Goal: Task Accomplishment & Management: Manage account settings

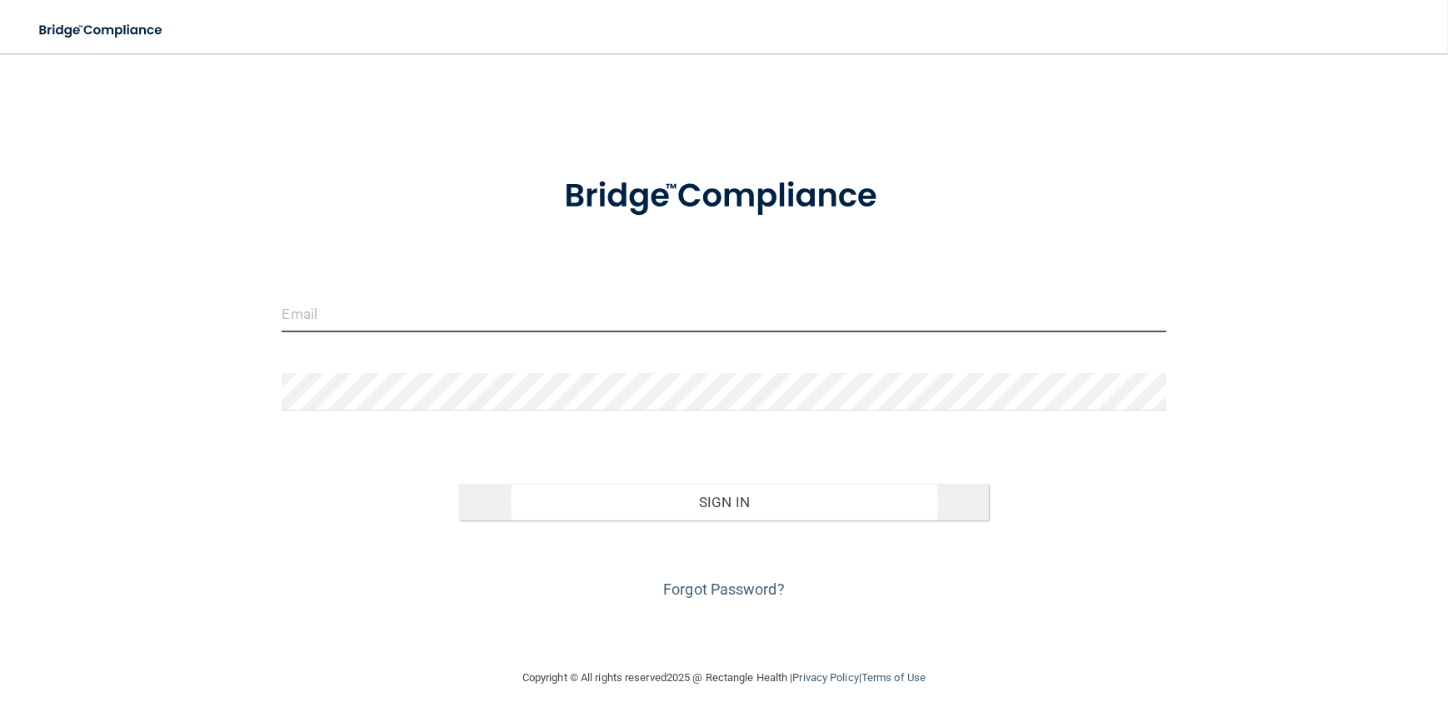
type input "[EMAIL_ADDRESS][DOMAIN_NAME]"
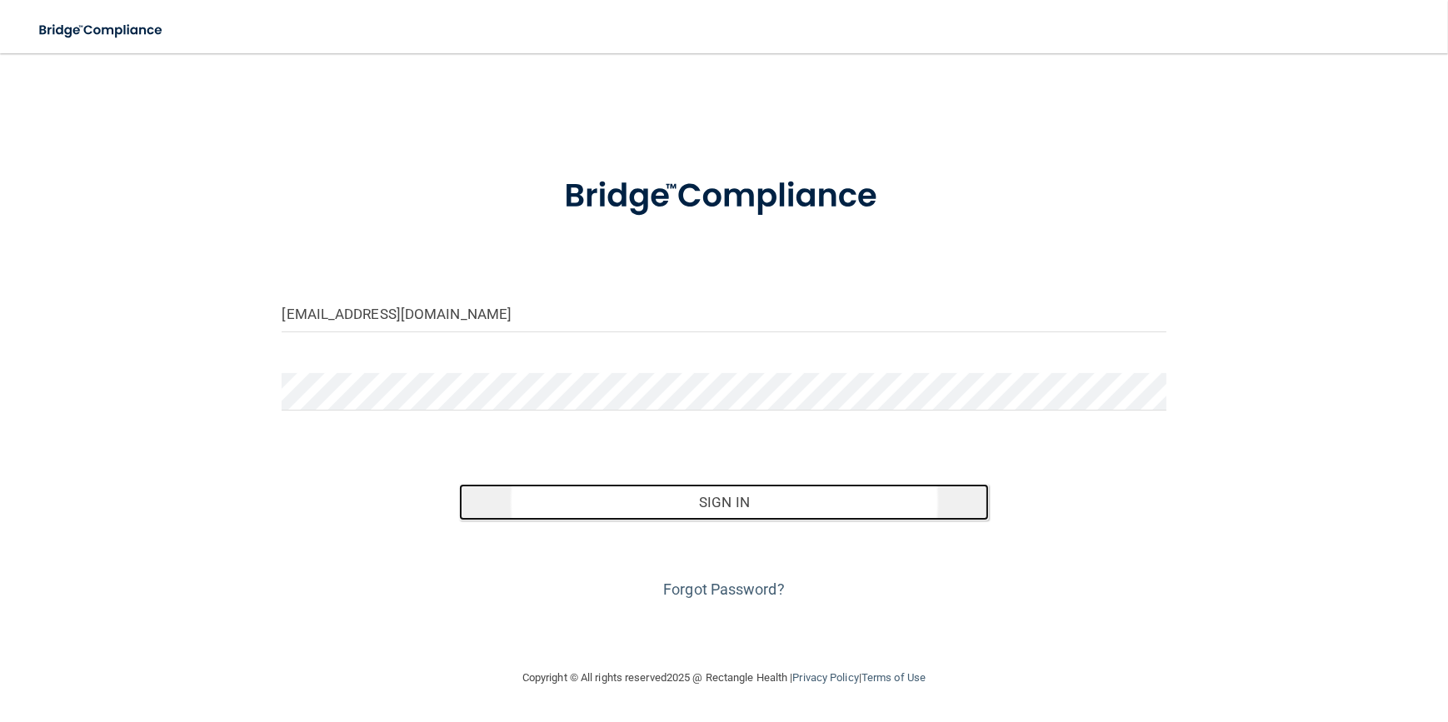
click at [682, 503] on button "Sign In" at bounding box center [724, 502] width 531 height 37
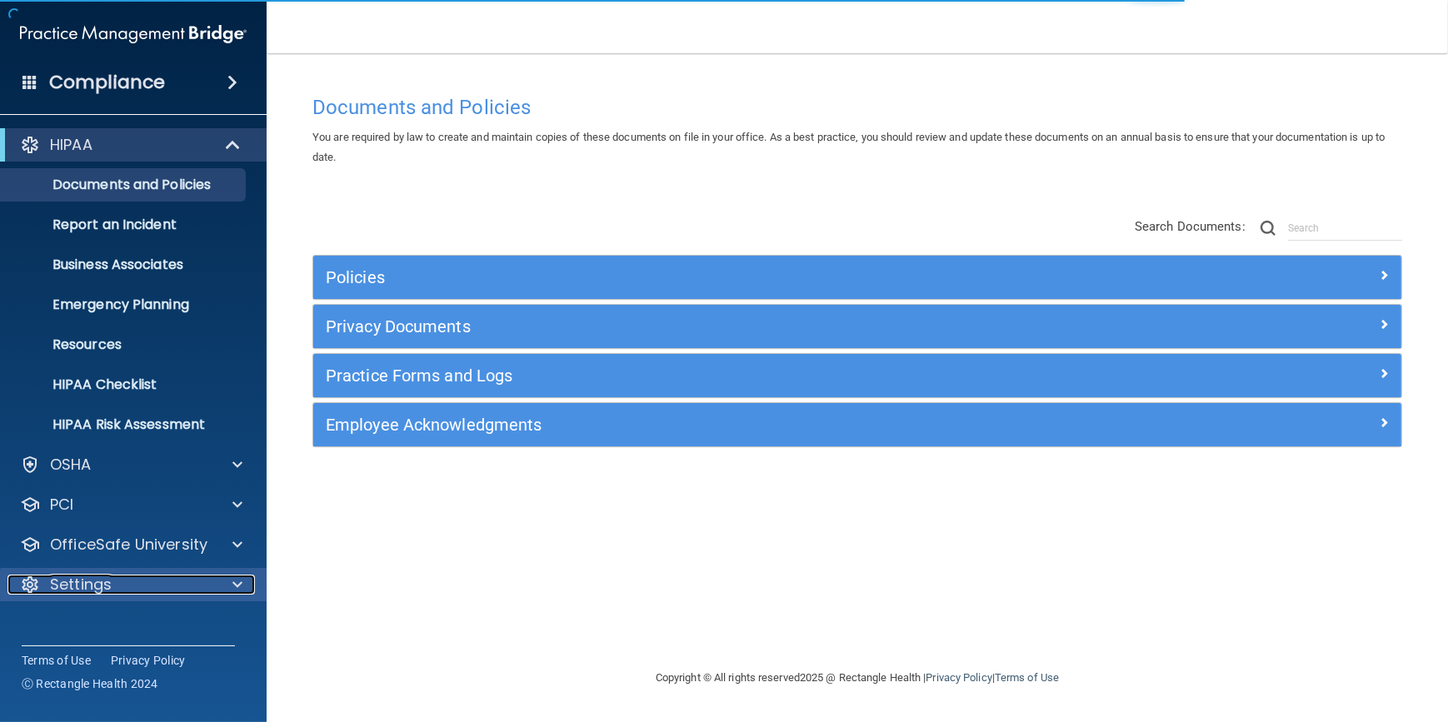
click at [122, 590] on div "Settings" at bounding box center [110, 585] width 207 height 20
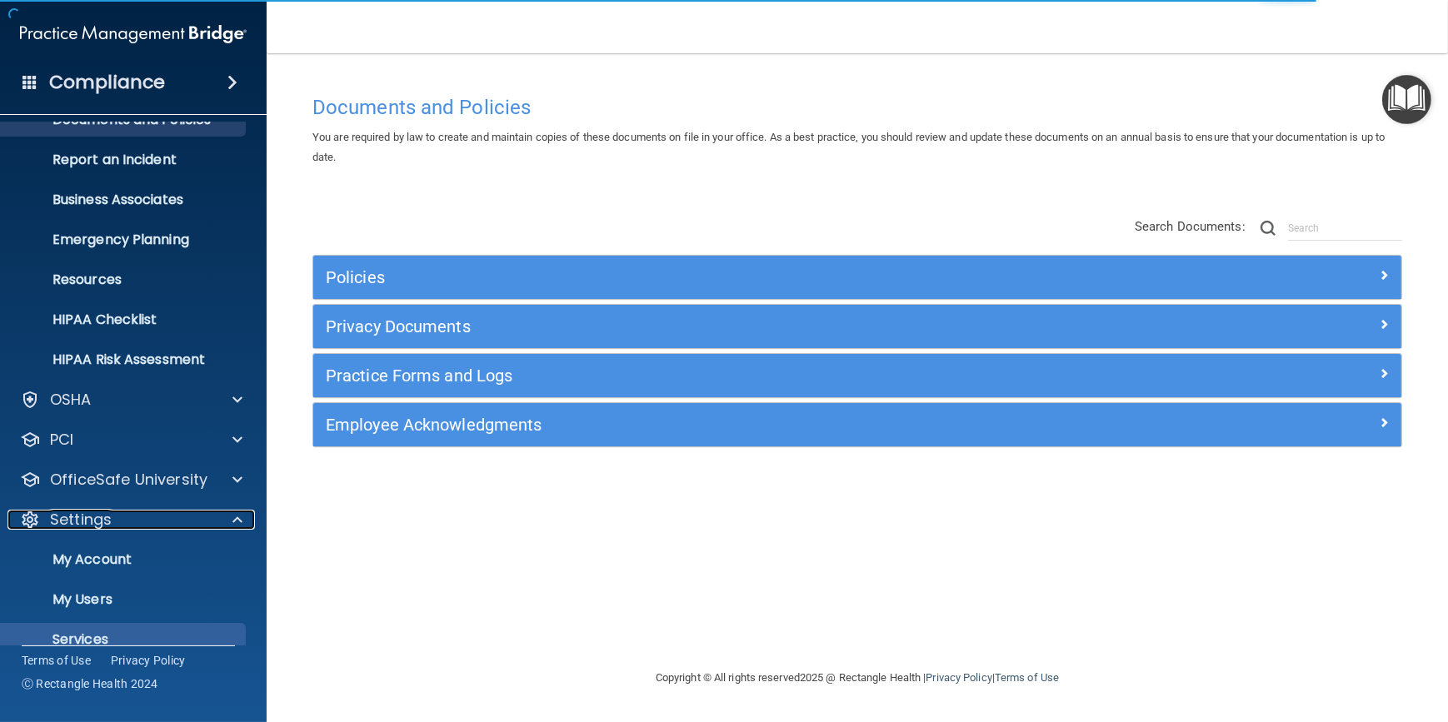
scroll to position [128, 0]
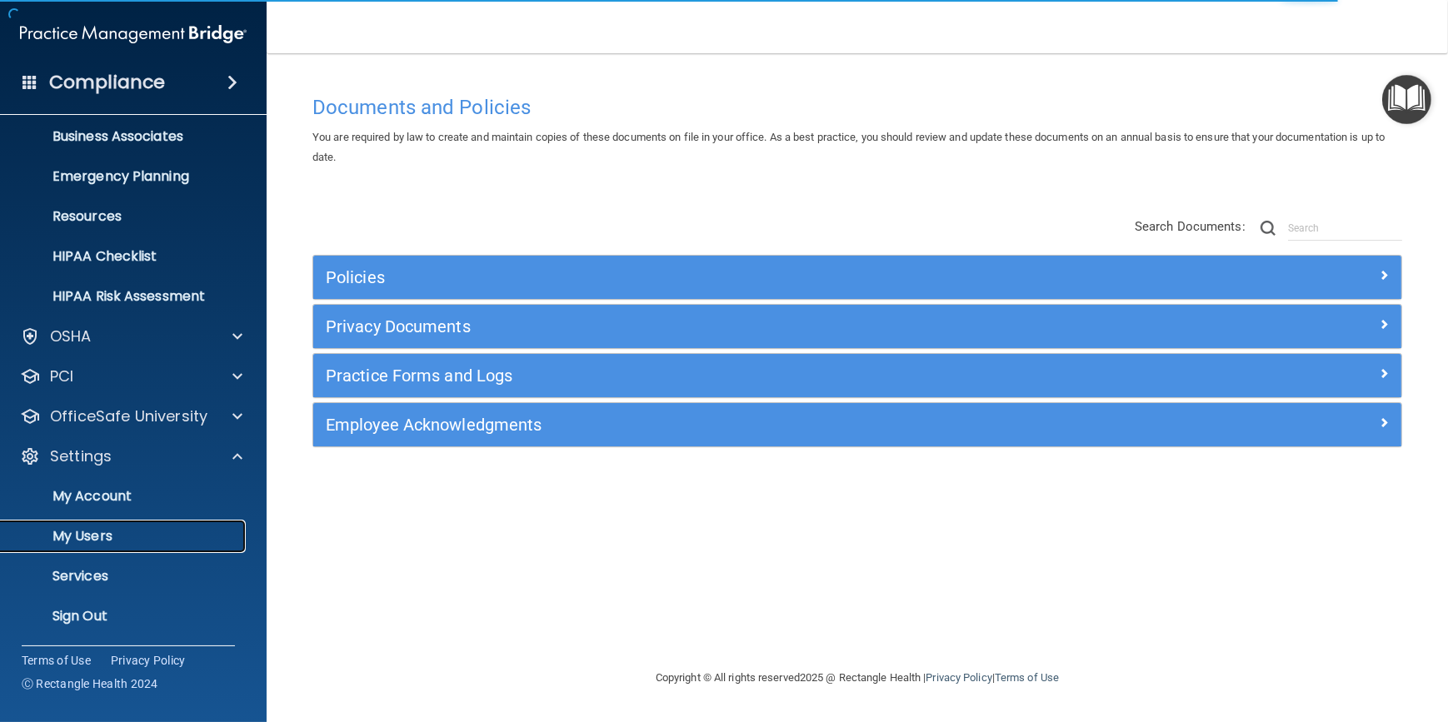
click at [100, 542] on p "My Users" at bounding box center [124, 536] width 227 height 17
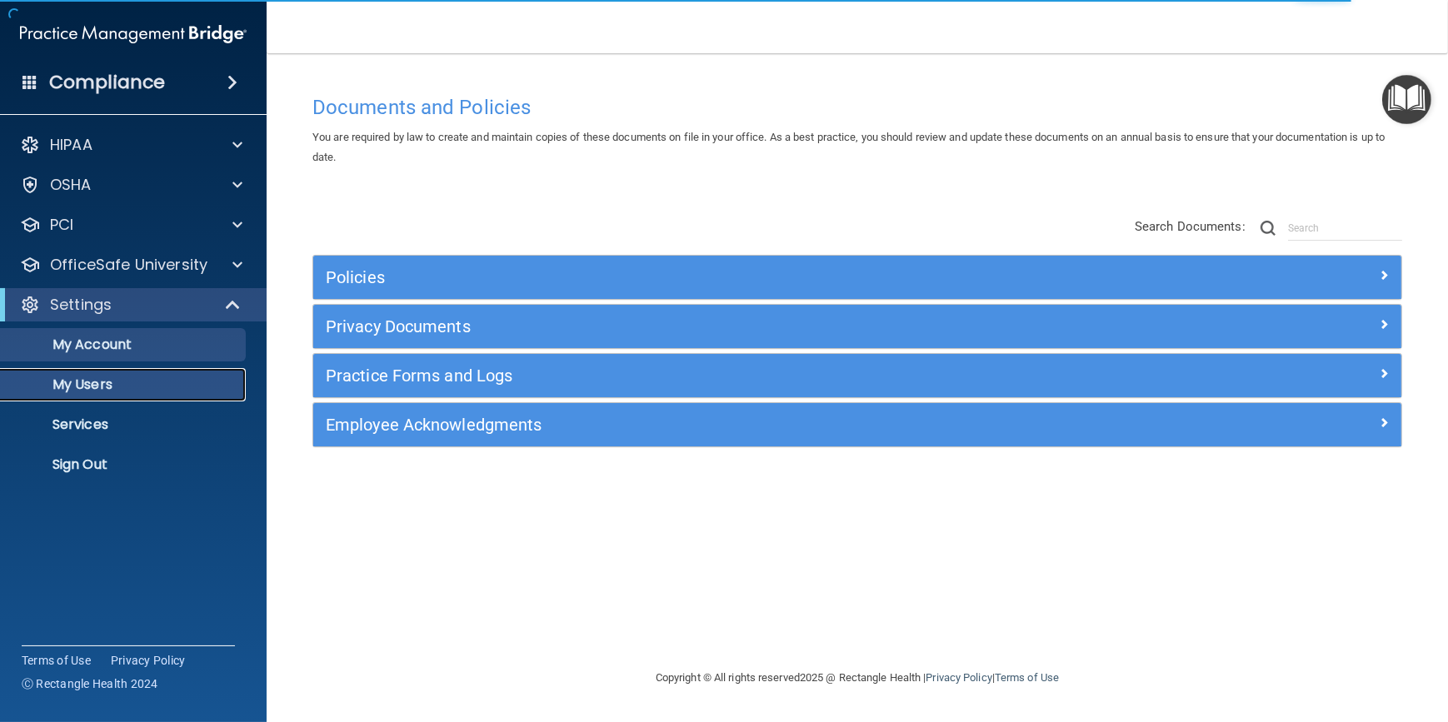
select select "20"
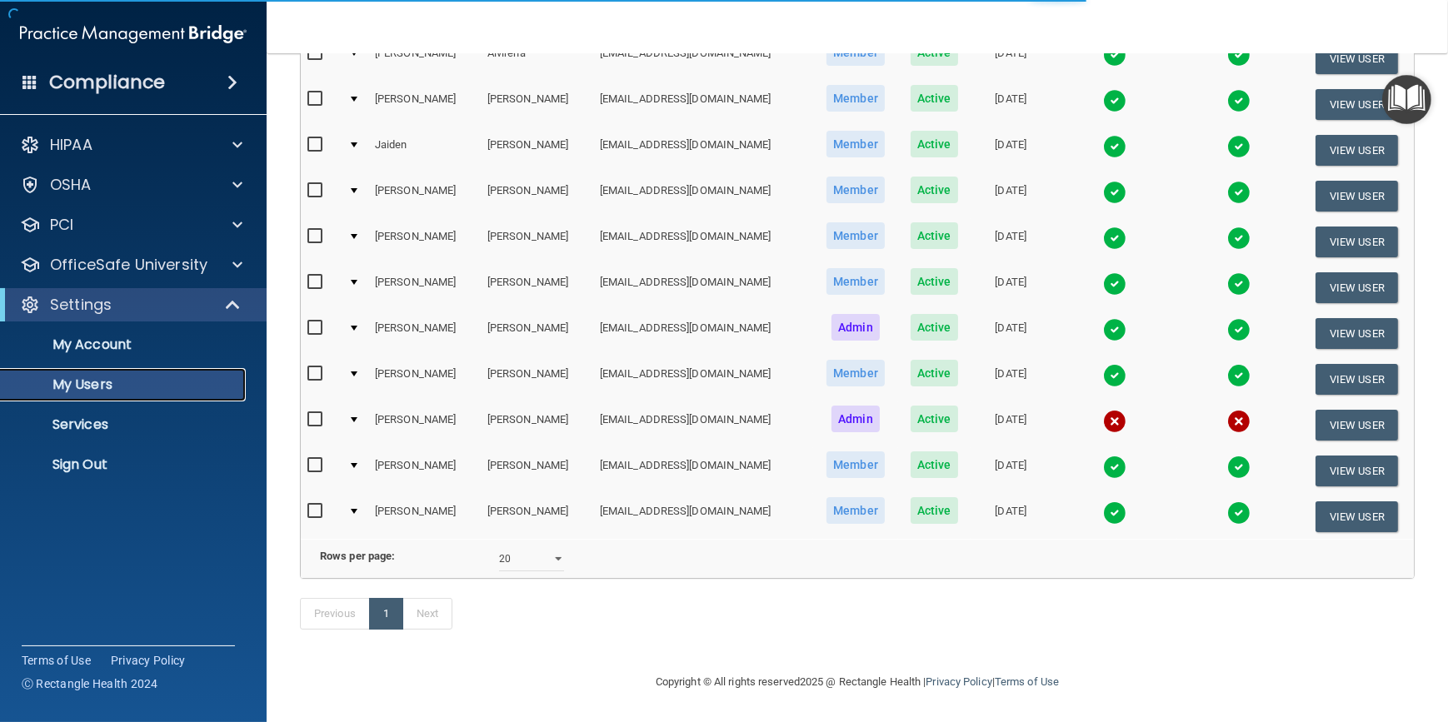
scroll to position [237, 0]
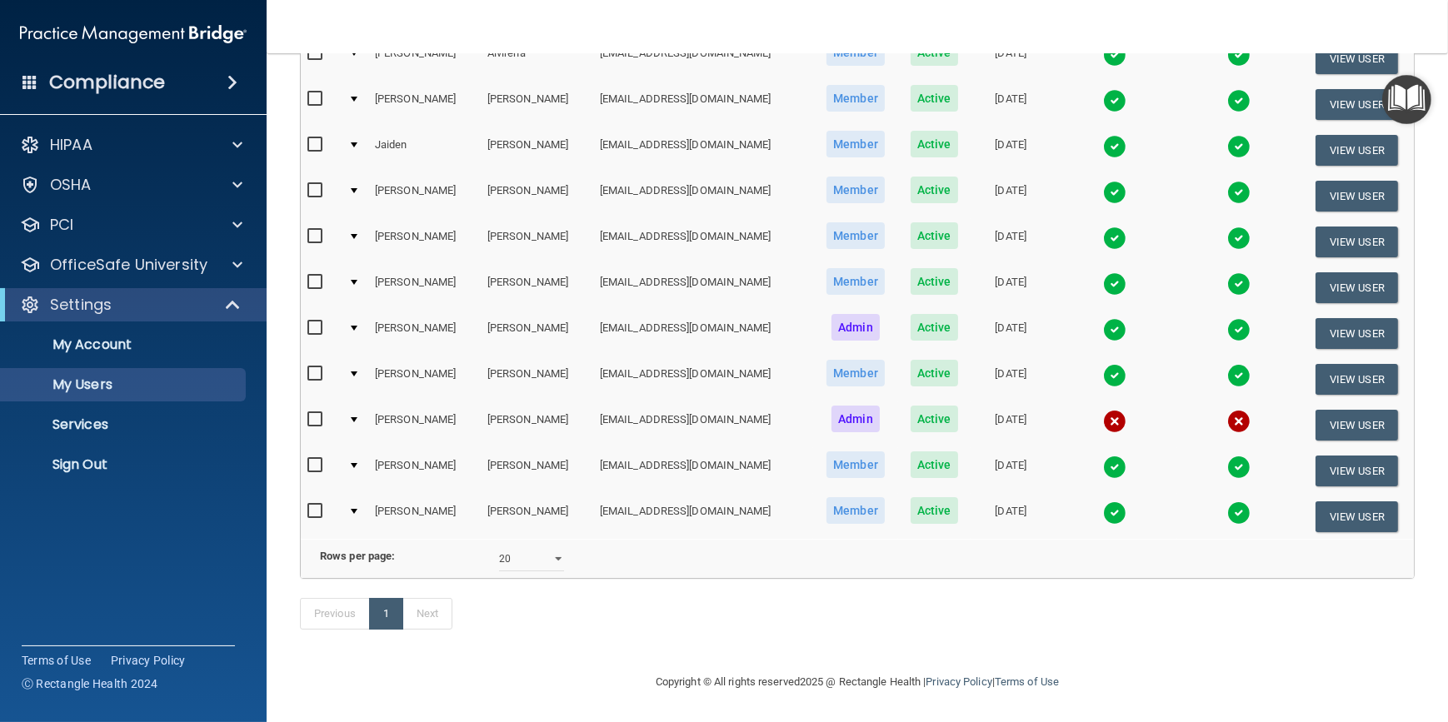
click at [1103, 410] on img at bounding box center [1114, 421] width 23 height 23
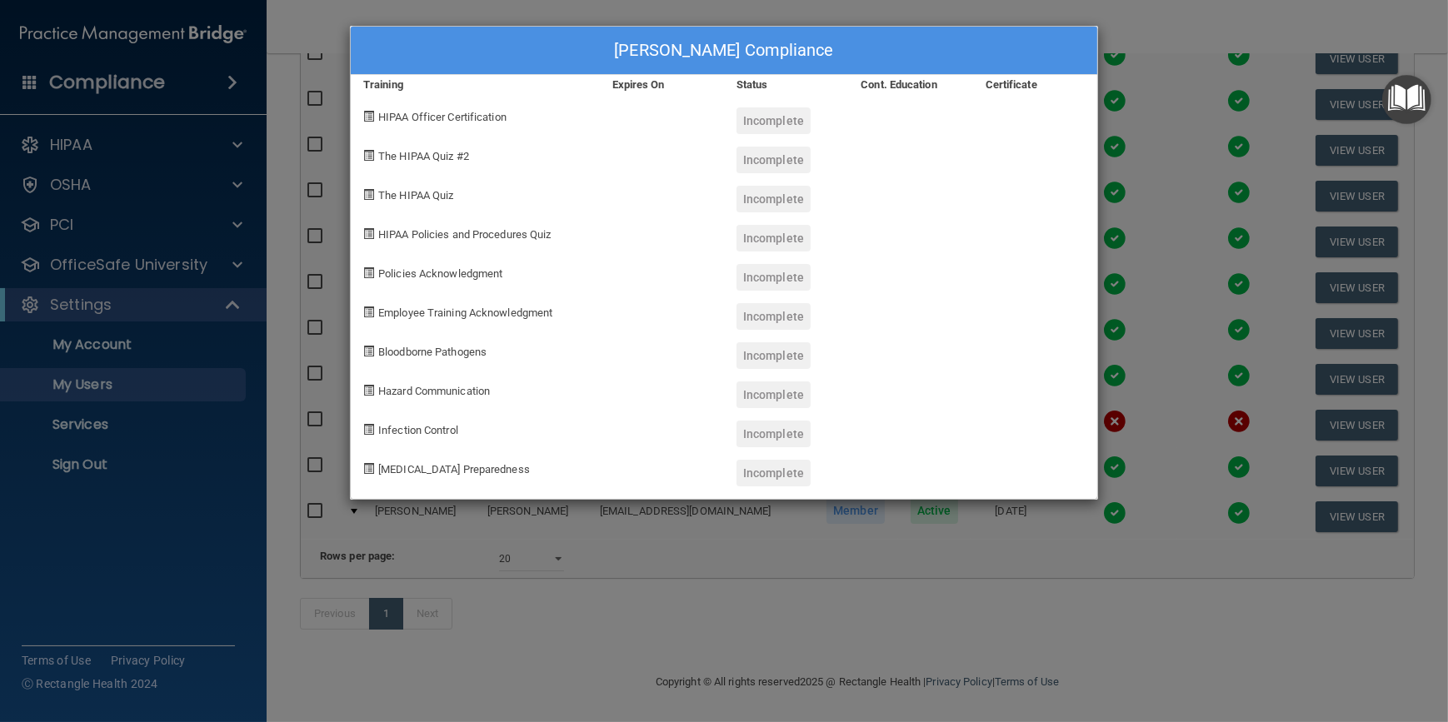
click at [1175, 319] on div "[PERSON_NAME] Compliance Training Expires On Status Cont. Education Certificate…" at bounding box center [724, 361] width 1448 height 722
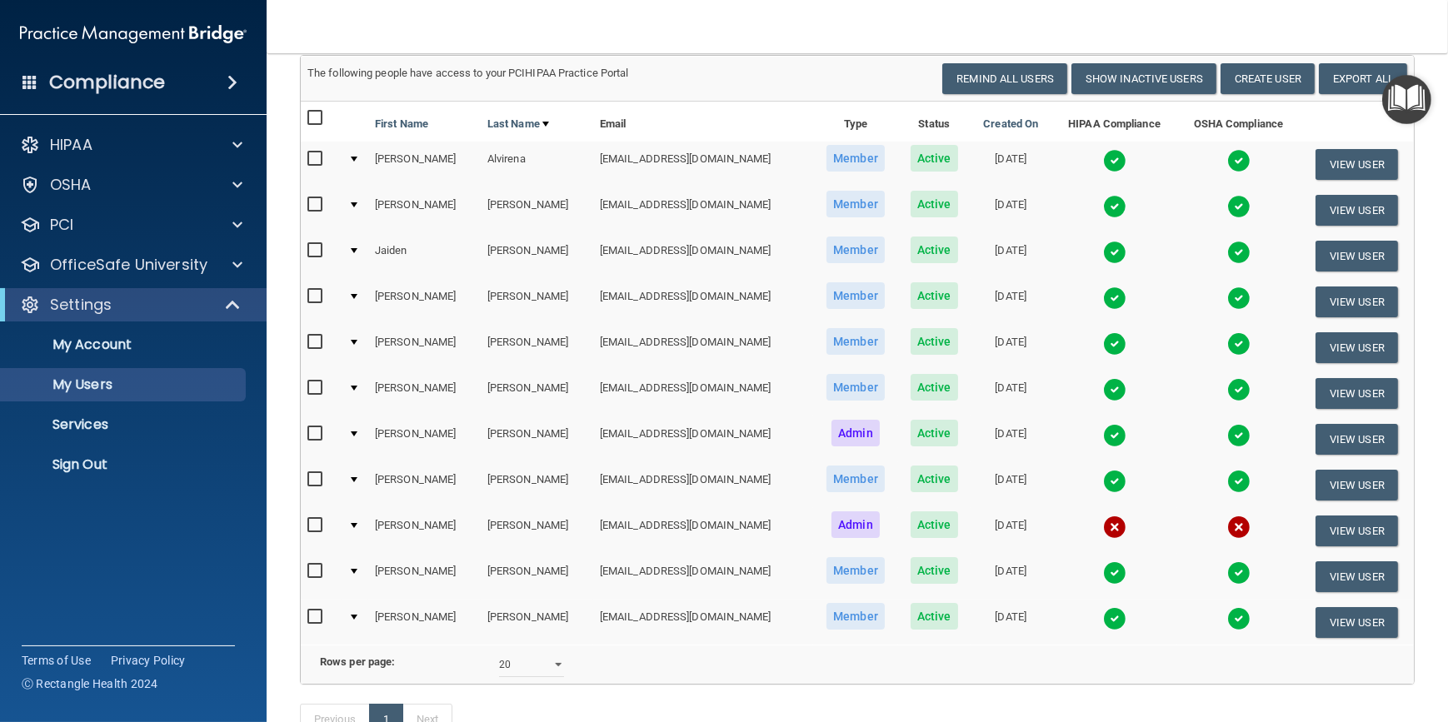
scroll to position [151, 0]
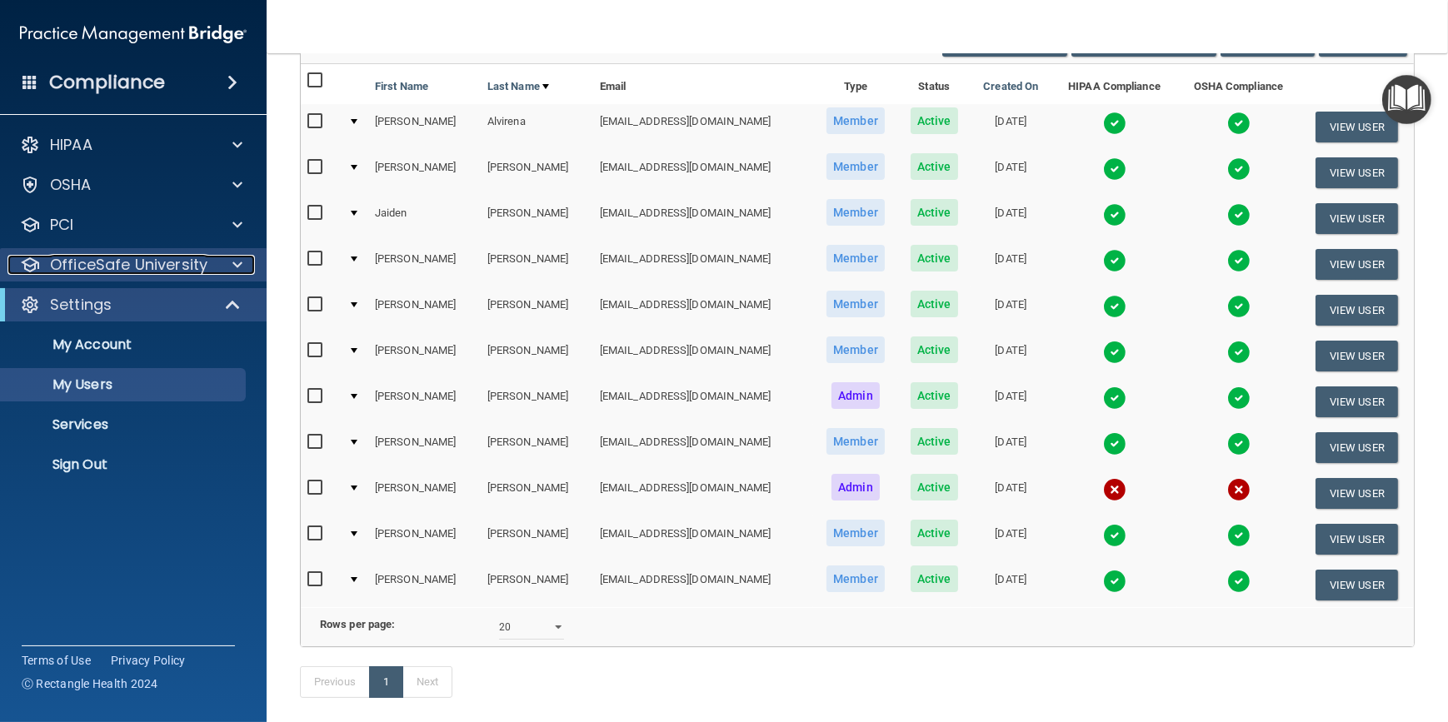
click at [240, 262] on span at bounding box center [237, 265] width 10 height 20
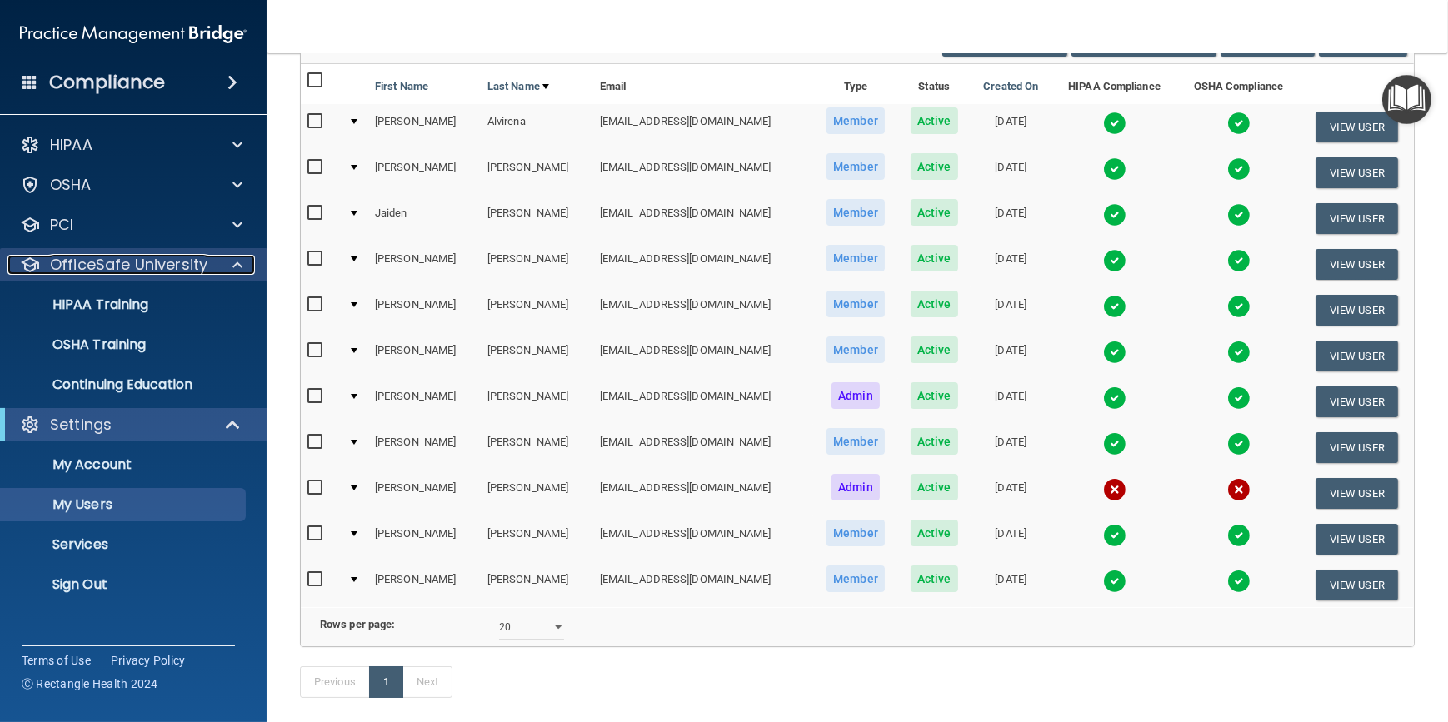
click at [232, 265] on span at bounding box center [237, 265] width 10 height 20
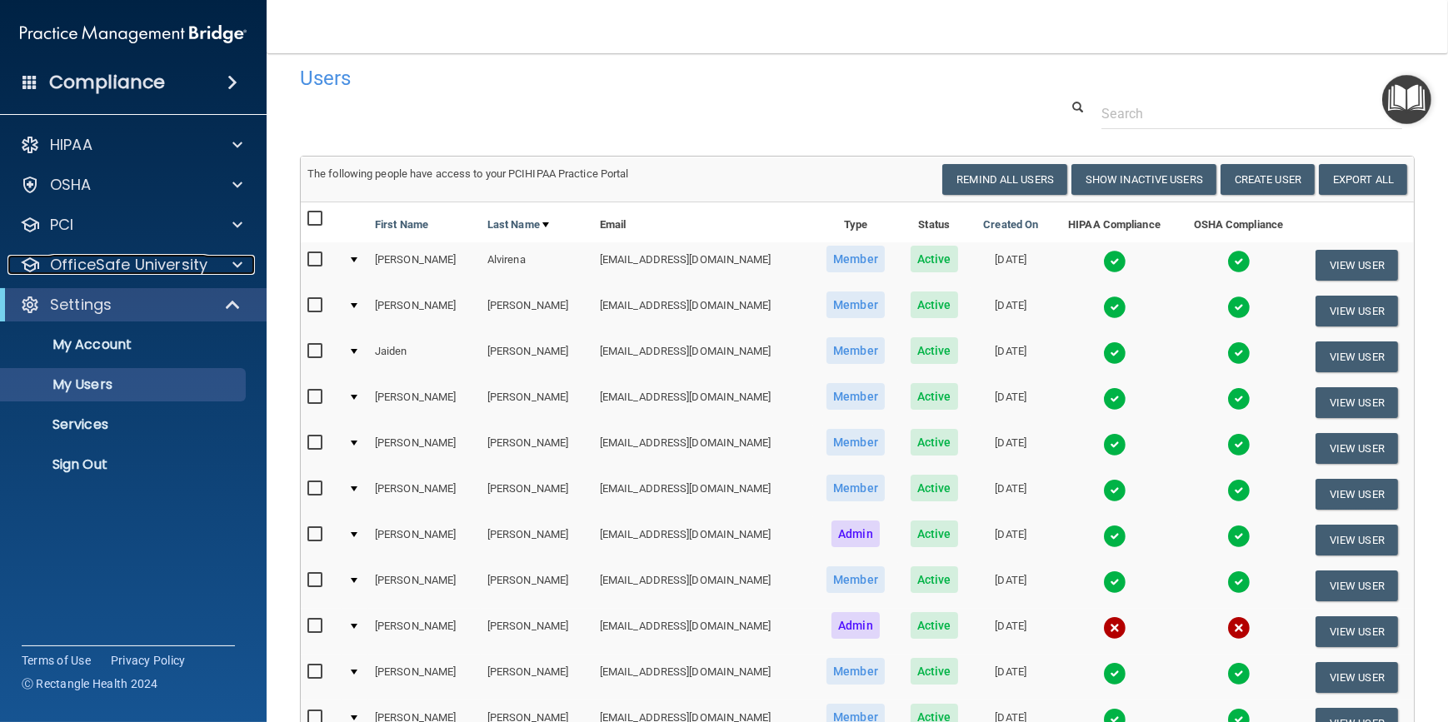
scroll to position [0, 0]
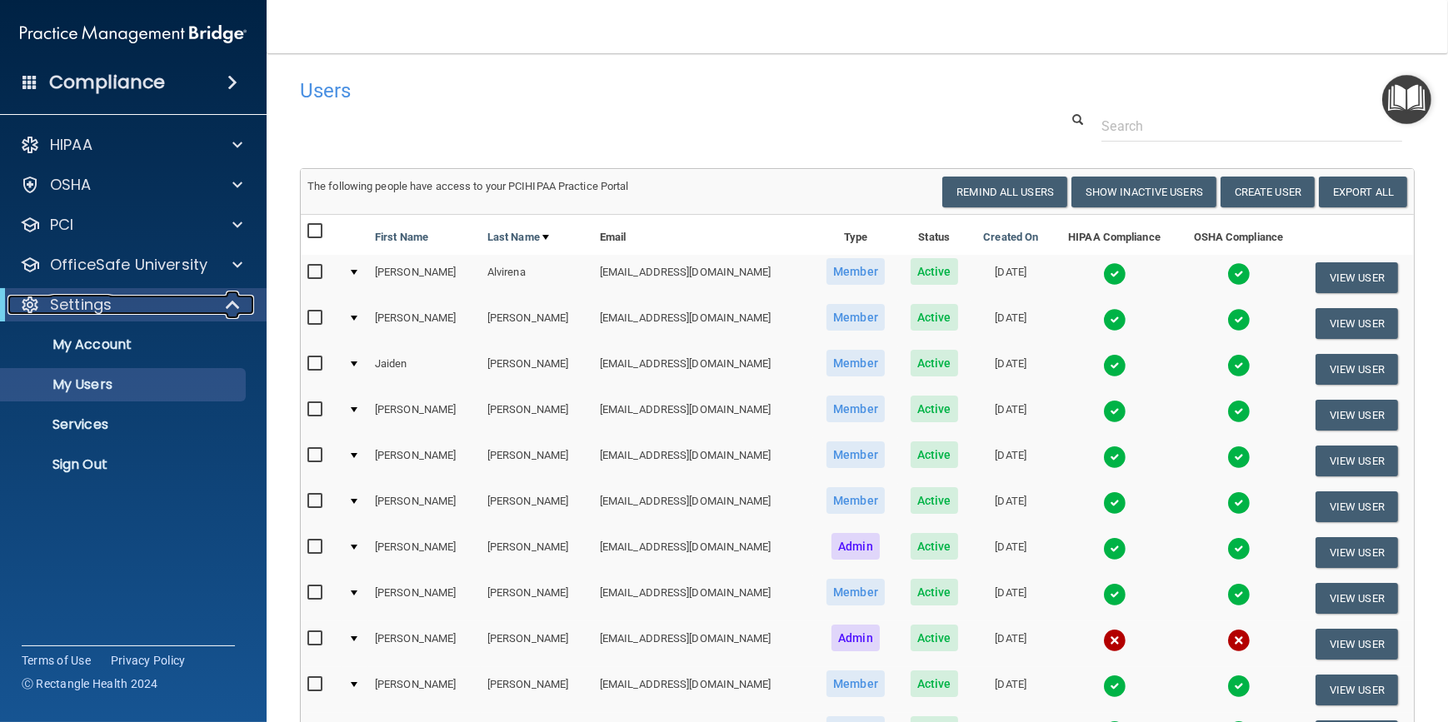
click at [240, 304] on span at bounding box center [234, 305] width 14 height 20
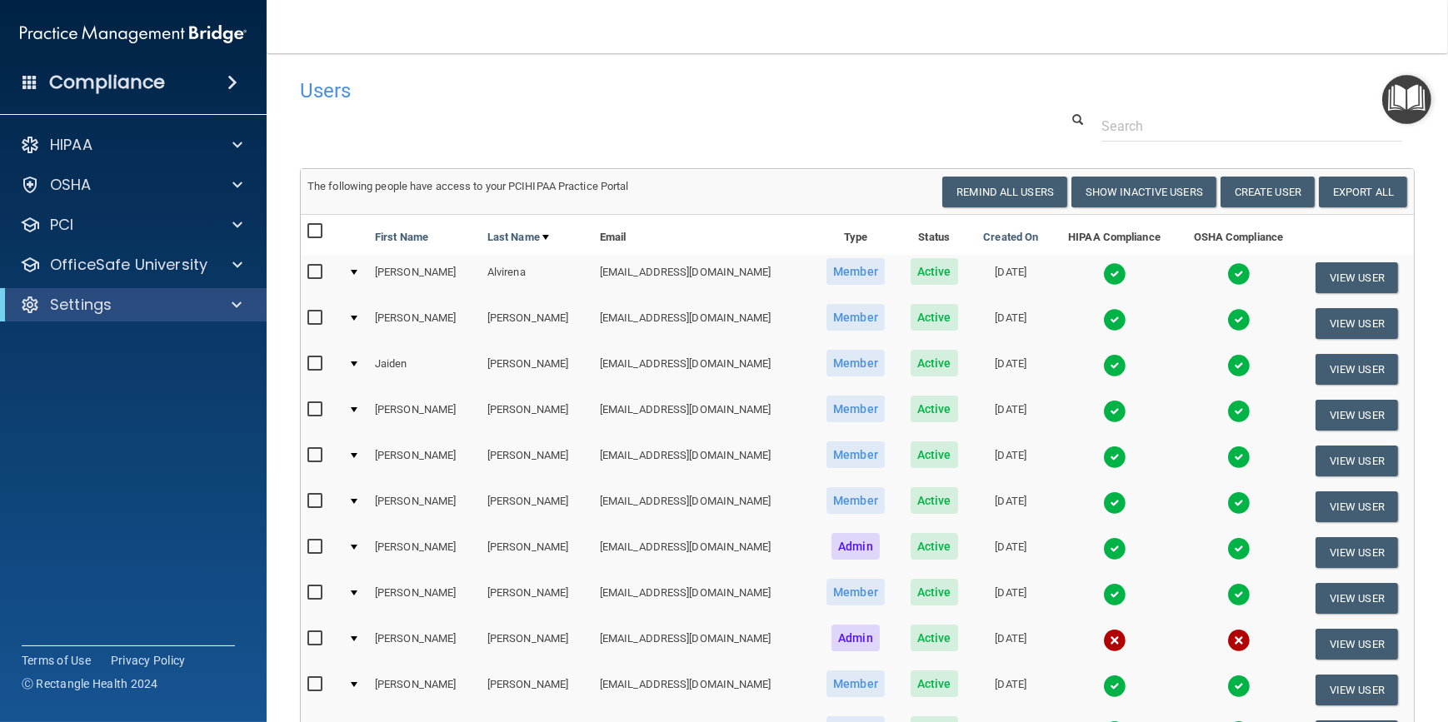
drag, startPoint x: 649, startPoint y: 92, endPoint x: 520, endPoint y: 97, distance: 129.3
click at [520, 97] on h4 "Users" at bounding box center [620, 91] width 640 height 22
drag, startPoint x: 670, startPoint y: 96, endPoint x: 600, endPoint y: 96, distance: 70.0
click at [600, 96] on h4 "Users" at bounding box center [620, 91] width 640 height 22
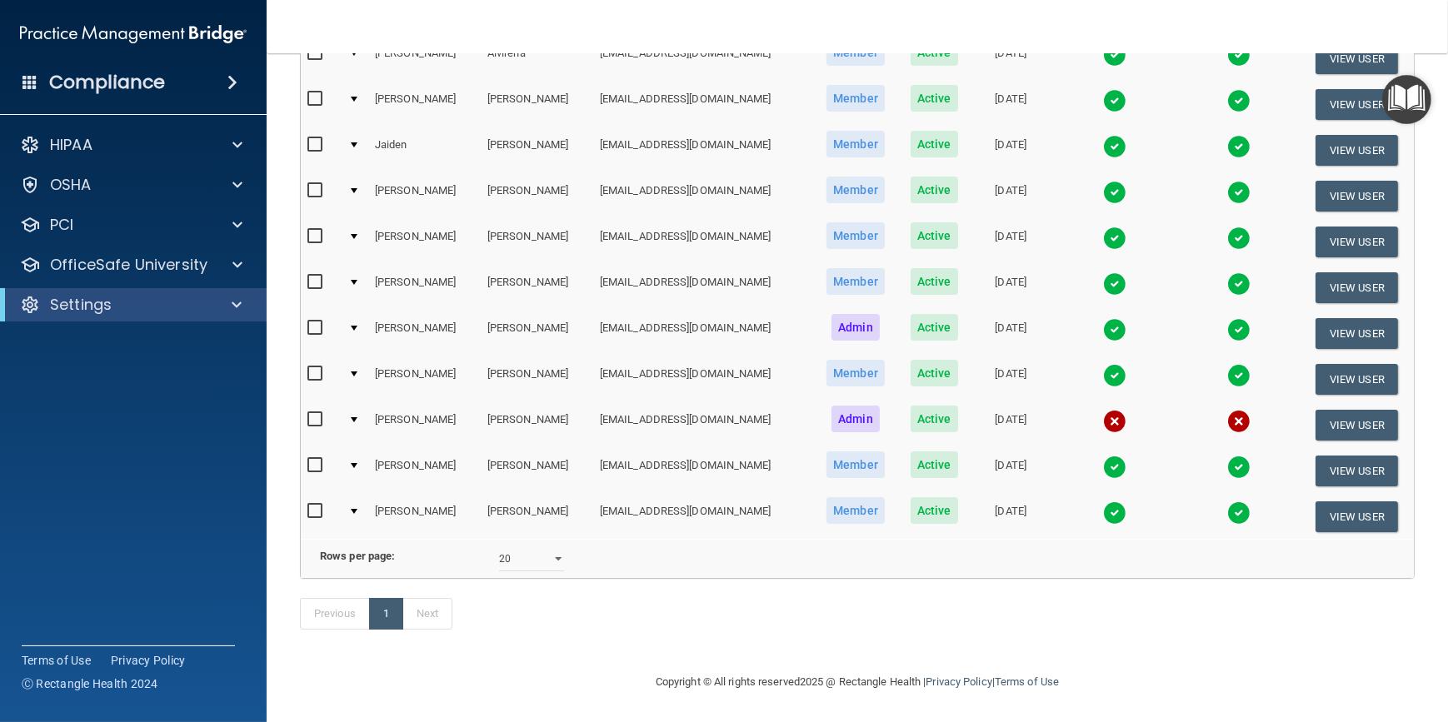
scroll to position [237, 0]
drag, startPoint x: 715, startPoint y: 645, endPoint x: 595, endPoint y: 666, distance: 121.8
click at [595, 666] on div "Copyright © All rights reserved 2025 @ Rectangle Health | Privacy Policy | Term…" at bounding box center [857, 682] width 608 height 53
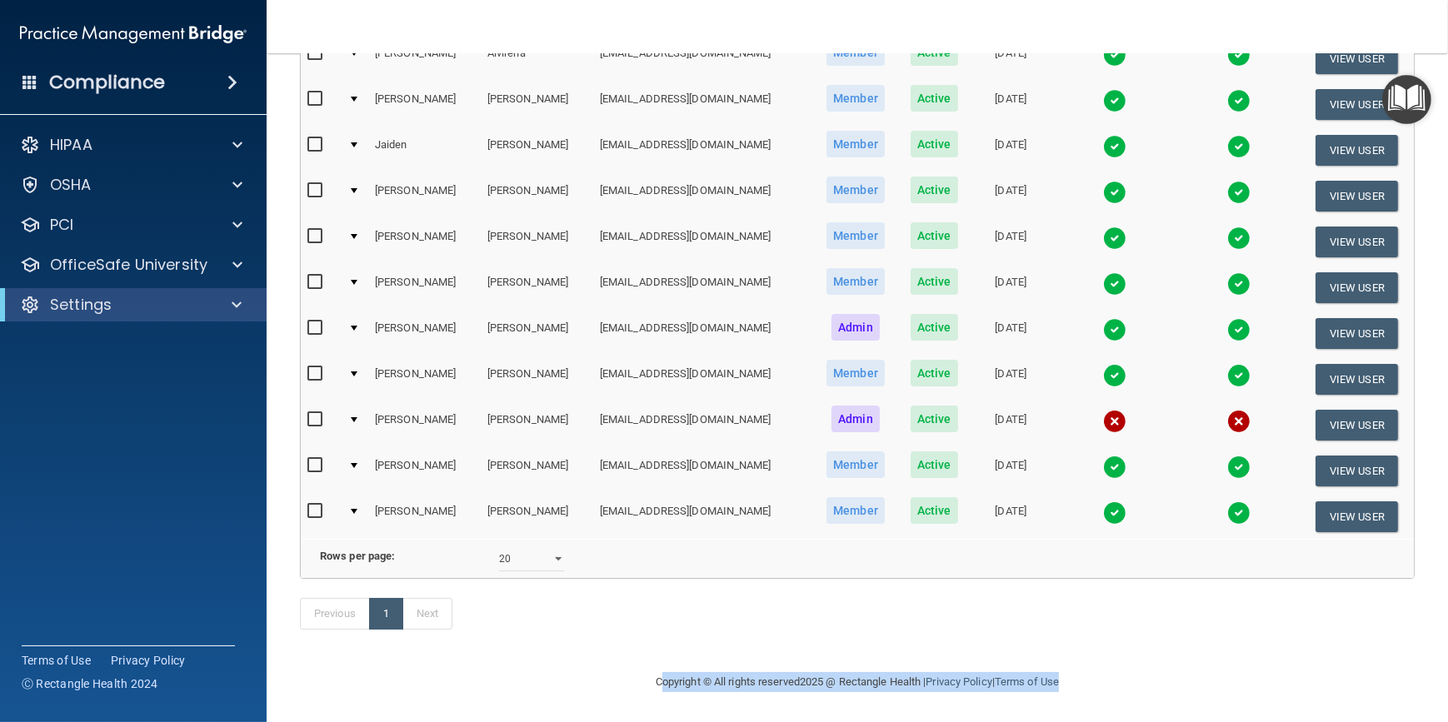
drag, startPoint x: 640, startPoint y: 683, endPoint x: 1092, endPoint y: 674, distance: 451.7
click at [1092, 674] on div "Copyright © All rights reserved 2025 @ Rectangle Health | Privacy Policy | Term…" at bounding box center [857, 682] width 608 height 53
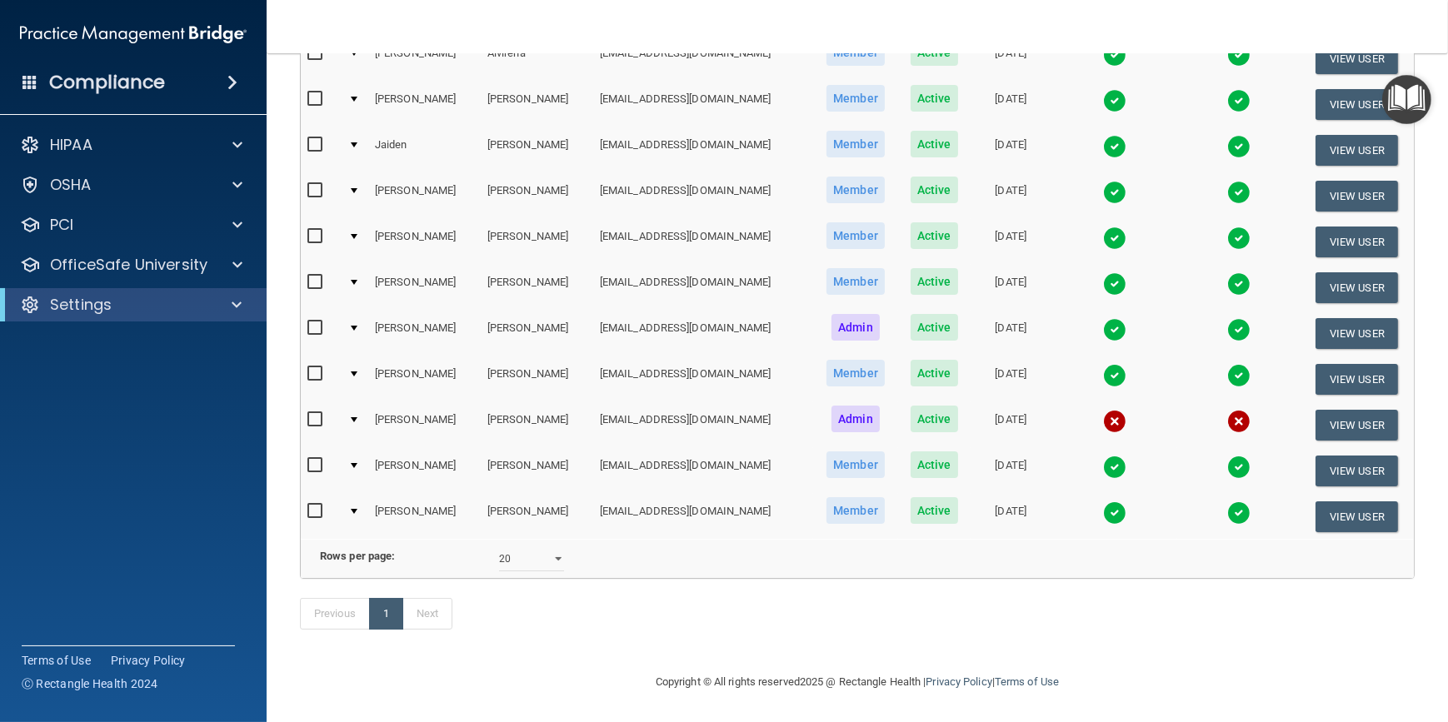
drag, startPoint x: 1092, startPoint y: 674, endPoint x: 736, endPoint y: 645, distance: 357.0
click at [736, 645] on div "Previous 1 Next" at bounding box center [857, 617] width 1140 height 77
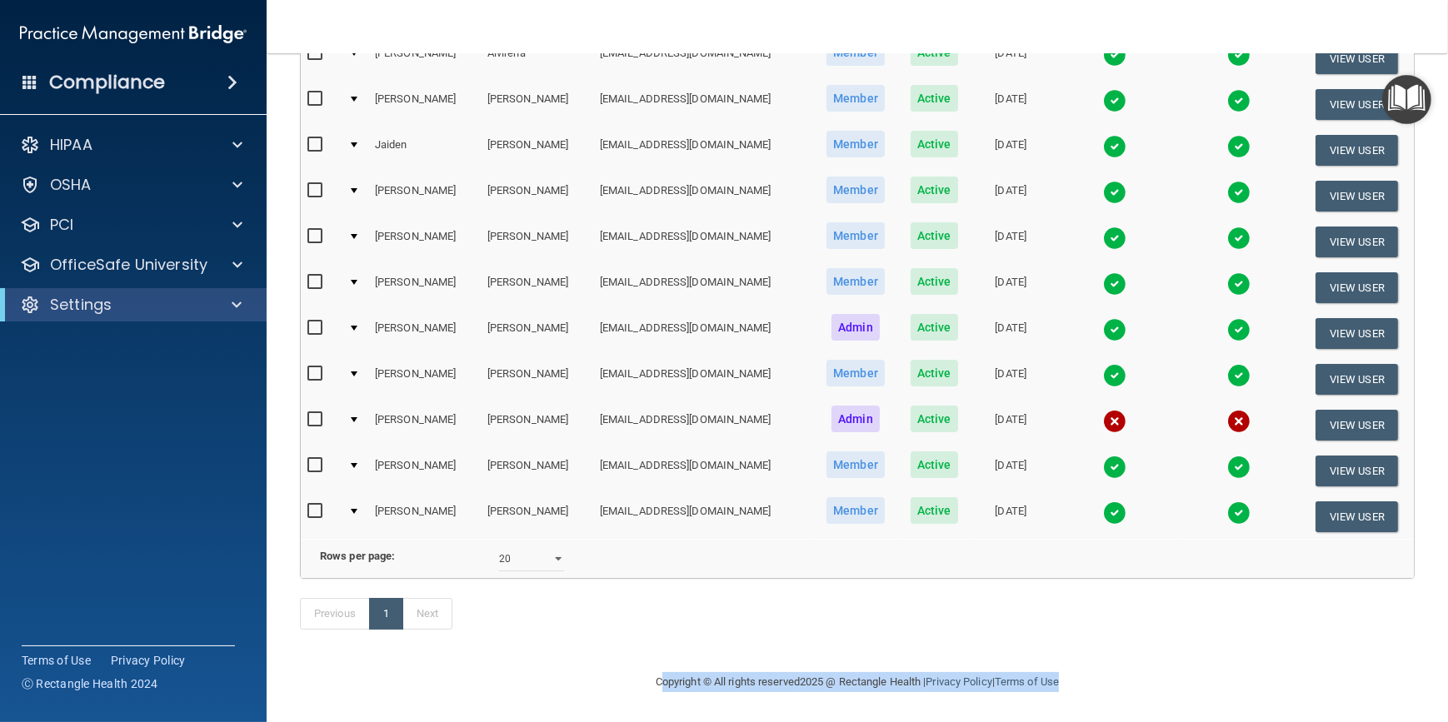
drag, startPoint x: 641, startPoint y: 683, endPoint x: 1102, endPoint y: 664, distance: 462.1
click at [1102, 664] on div "Copyright © All rights reserved 2025 @ Rectangle Health | Privacy Policy | Term…" at bounding box center [857, 682] width 608 height 53
drag, startPoint x: 1102, startPoint y: 664, endPoint x: 917, endPoint y: 685, distance: 186.2
click at [917, 685] on div "Copyright © All rights reserved 2025 @ Rectangle Health | Privacy Policy | Term…" at bounding box center [857, 682] width 608 height 53
click at [1073, 683] on div "Copyright © All rights reserved 2025 @ Rectangle Health | Privacy Policy | Term…" at bounding box center [857, 682] width 608 height 53
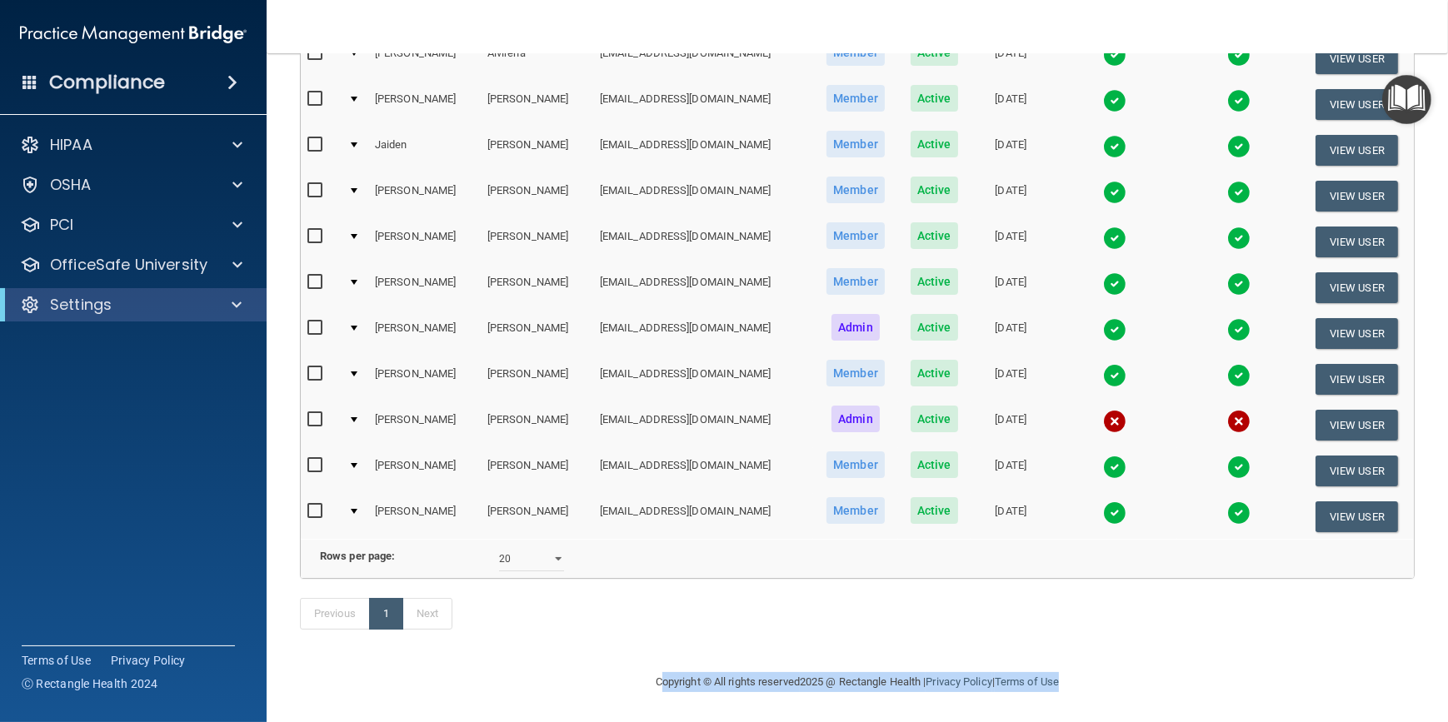
drag, startPoint x: 1067, startPoint y: 684, endPoint x: 608, endPoint y: 721, distance: 459.8
click at [608, 721] on main "Users Success! New user created. × Error! The user couldn't be created. × Succe…" at bounding box center [858, 387] width 1182 height 669
drag, startPoint x: 608, startPoint y: 721, endPoint x: 565, endPoint y: 707, distance: 45.6
click at [565, 707] on div "Copyright © All rights reserved 2025 @ Rectangle Health | Privacy Policy | Term…" at bounding box center [857, 682] width 608 height 53
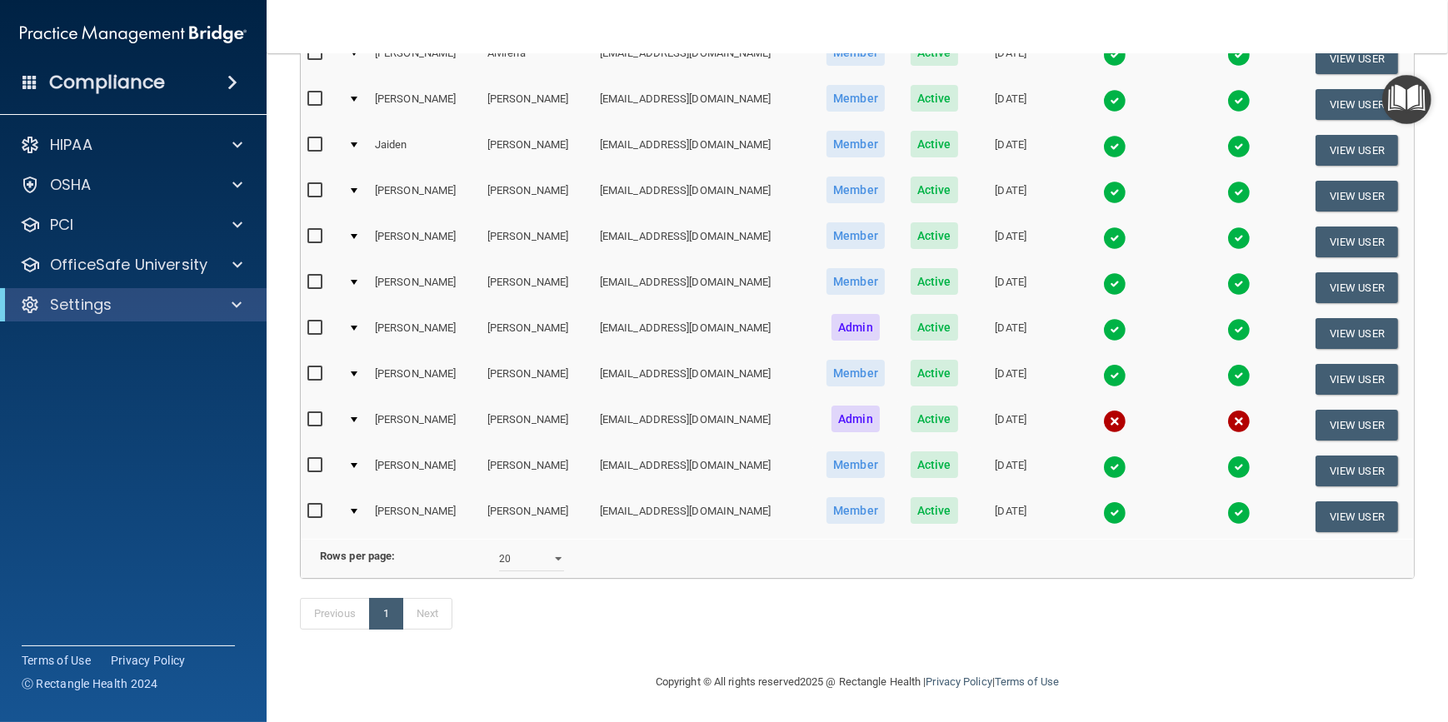
drag, startPoint x: 572, startPoint y: 691, endPoint x: 493, endPoint y: 687, distance: 79.2
click at [493, 689] on footer "Copyright © All rights reserved 2025 @ Rectangle Health | Privacy Policy | Term…" at bounding box center [857, 681] width 1115 height 50
drag, startPoint x: 543, startPoint y: 667, endPoint x: 463, endPoint y: 675, distance: 80.3
click at [463, 675] on footer "Copyright © All rights reserved 2025 @ Rectangle Health | Privacy Policy | Term…" at bounding box center [857, 681] width 1115 height 50
drag, startPoint x: 708, startPoint y: 632, endPoint x: 611, endPoint y: 633, distance: 97.5
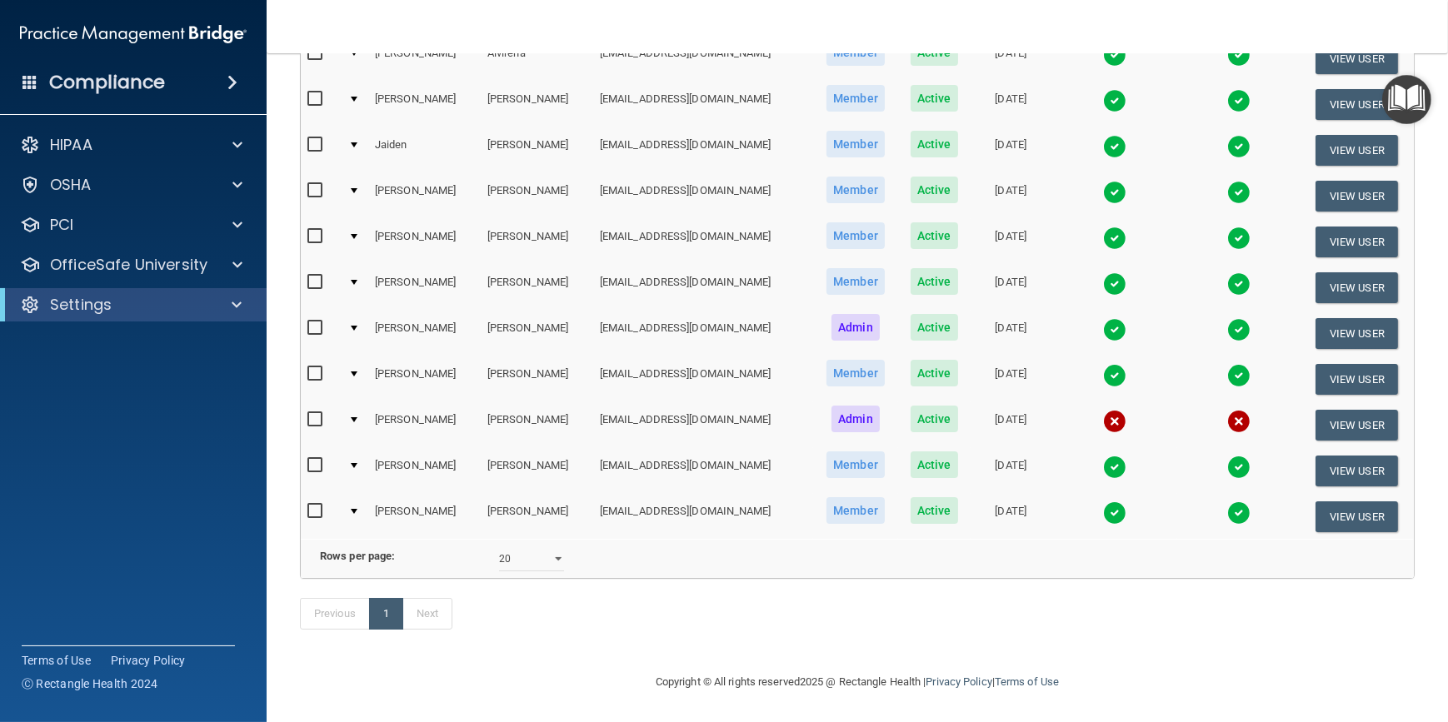
click at [611, 633] on div "Previous 1 Next" at bounding box center [857, 617] width 1140 height 77
drag, startPoint x: 627, startPoint y: 682, endPoint x: 600, endPoint y: 682, distance: 26.7
click at [600, 682] on div "Copyright © All rights reserved 2025 @ Rectangle Health | Privacy Policy | Term…" at bounding box center [857, 682] width 608 height 53
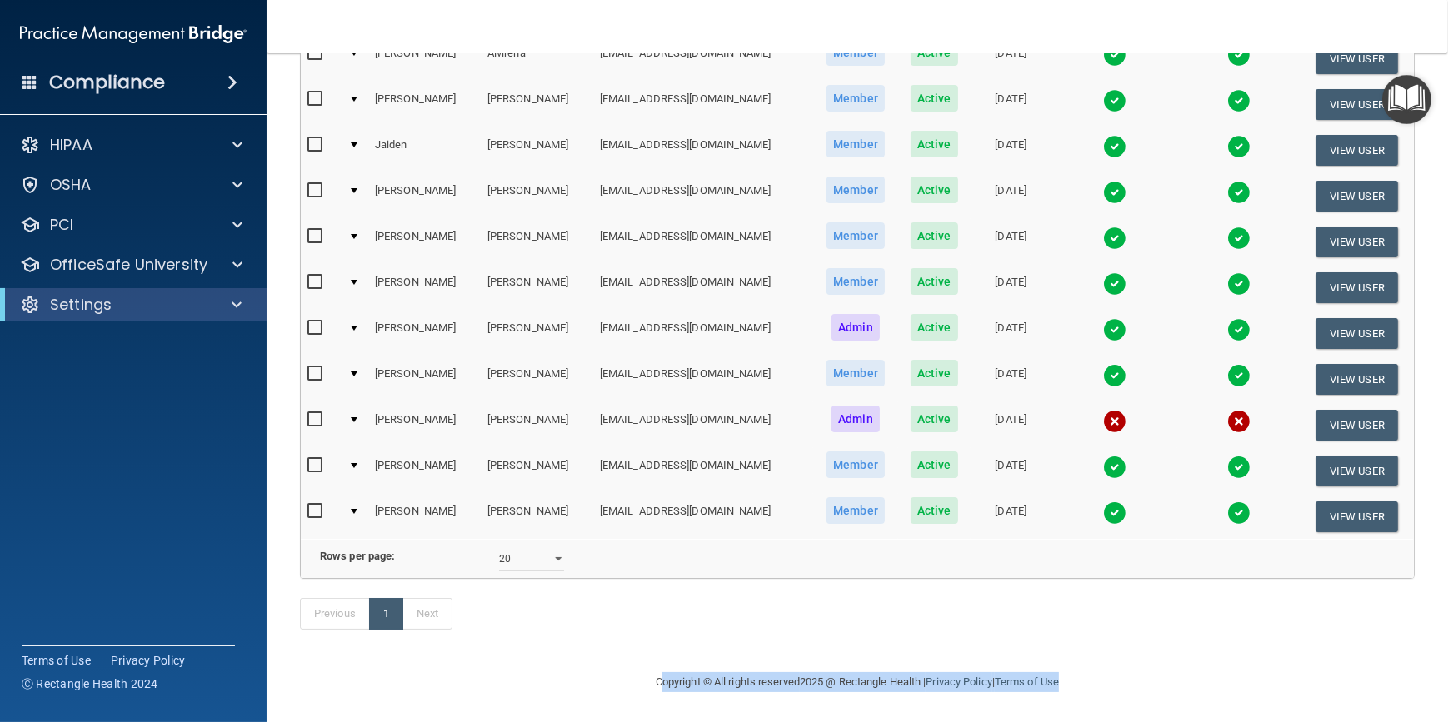
drag, startPoint x: 640, startPoint y: 683, endPoint x: 1106, endPoint y: 672, distance: 465.9
click at [1106, 672] on div "Copyright © All rights reserved 2025 @ Rectangle Health | Privacy Policy | Term…" at bounding box center [857, 682] width 608 height 53
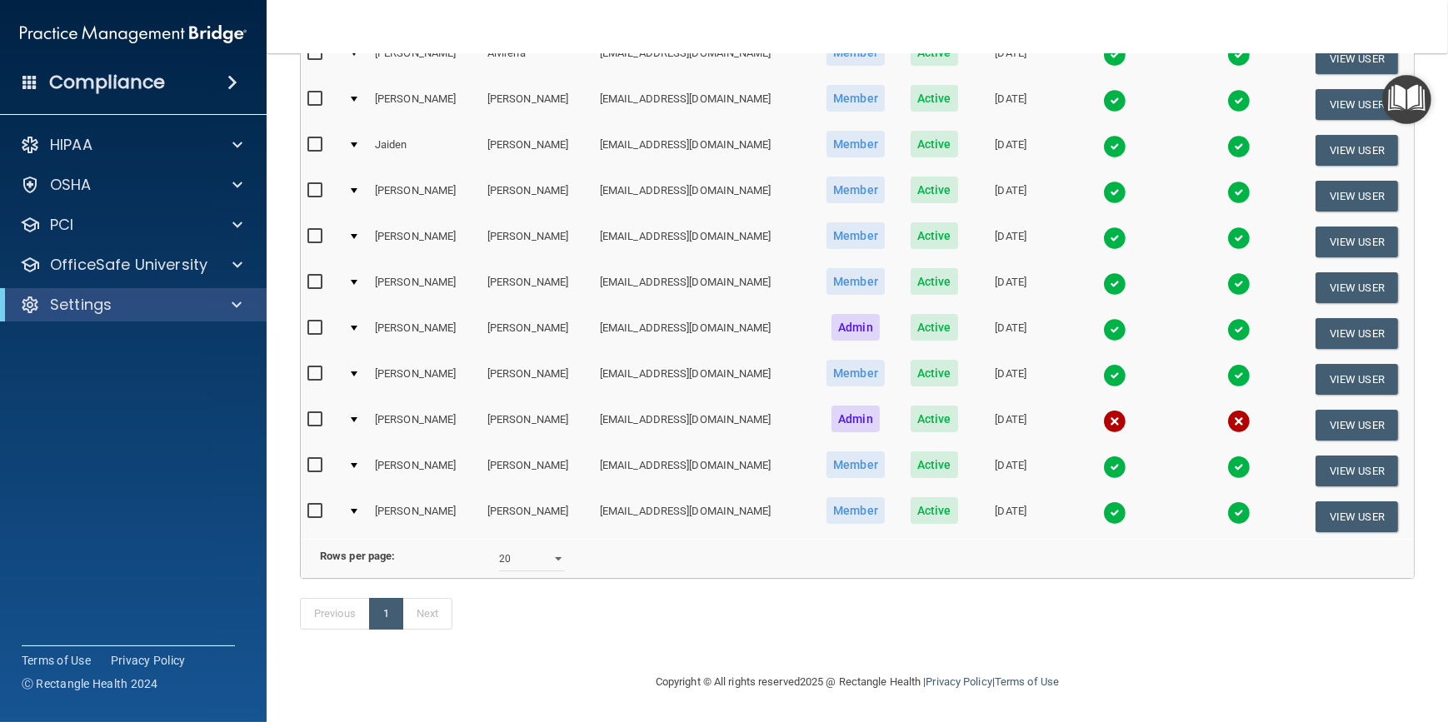
drag, startPoint x: 1106, startPoint y: 672, endPoint x: 675, endPoint y: 642, distance: 431.9
click at [675, 642] on div "Previous 1 Next" at bounding box center [857, 617] width 1140 height 77
drag, startPoint x: 573, startPoint y: 660, endPoint x: 436, endPoint y: 664, distance: 137.6
click at [427, 664] on footer "Copyright © All rights reserved 2025 @ Rectangle Health | Privacy Policy | Term…" at bounding box center [857, 681] width 1115 height 50
drag, startPoint x: 584, startPoint y: 685, endPoint x: 524, endPoint y: 692, distance: 60.4
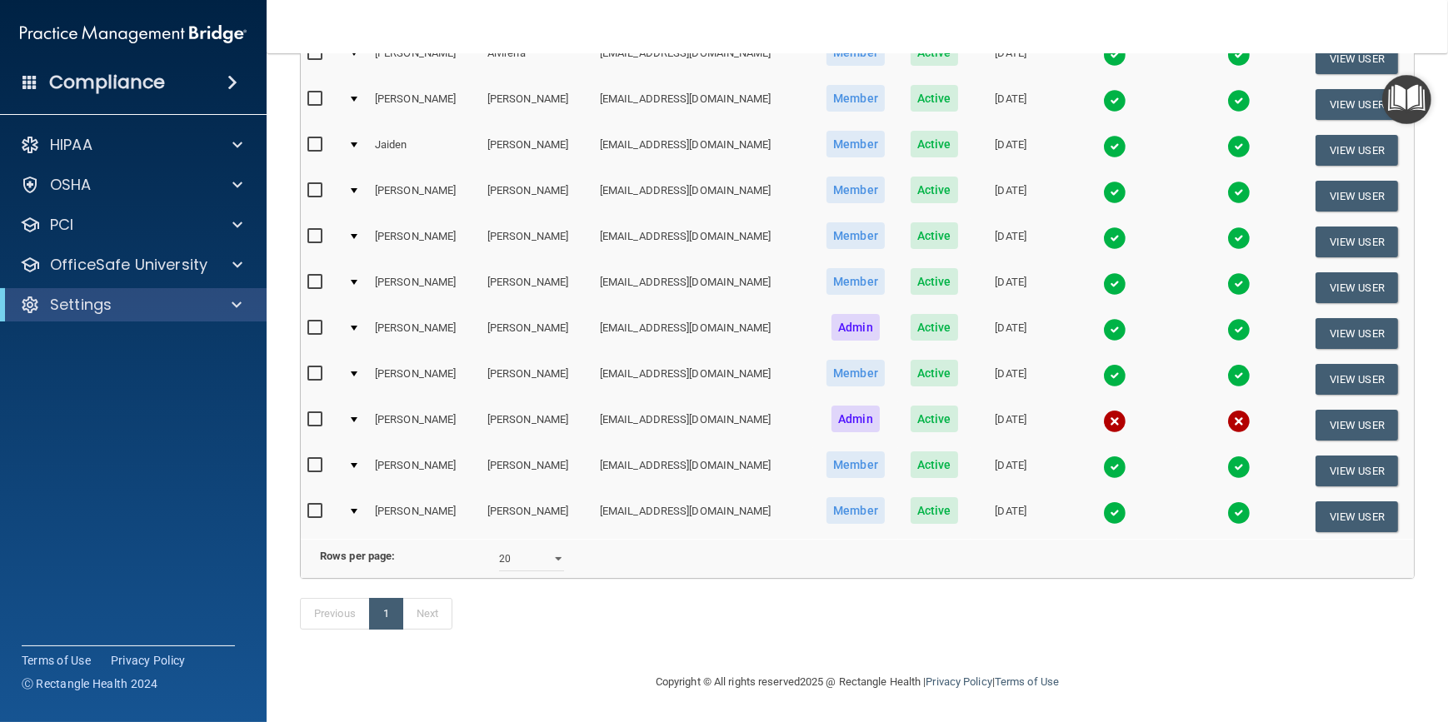
click at [524, 692] on footer "Copyright © All rights reserved 2025 @ Rectangle Health | Privacy Policy | Term…" at bounding box center [857, 681] width 1115 height 50
drag, startPoint x: 762, startPoint y: 610, endPoint x: 612, endPoint y: 606, distance: 150.1
click at [612, 606] on div "Previous 1 Next" at bounding box center [857, 617] width 1140 height 77
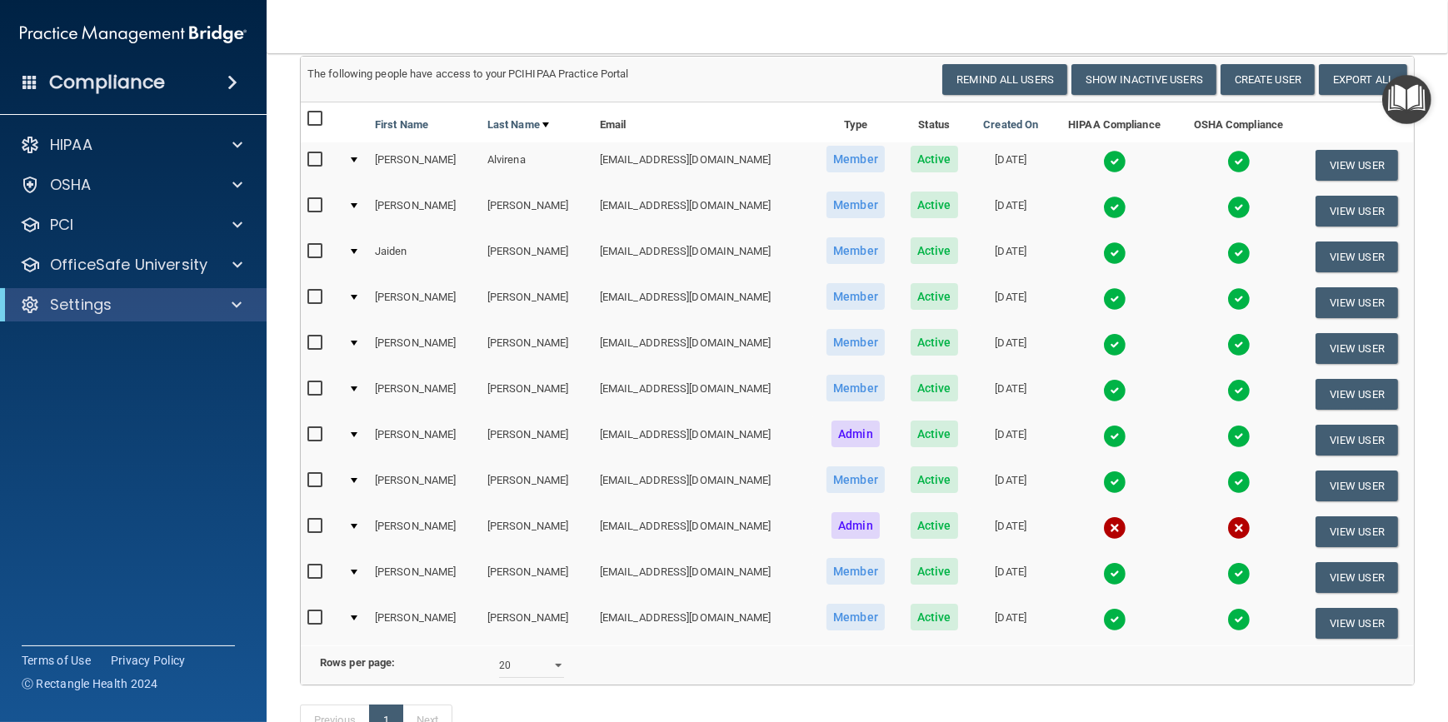
scroll to position [86, 0]
